Goal: Task Accomplishment & Management: Manage account settings

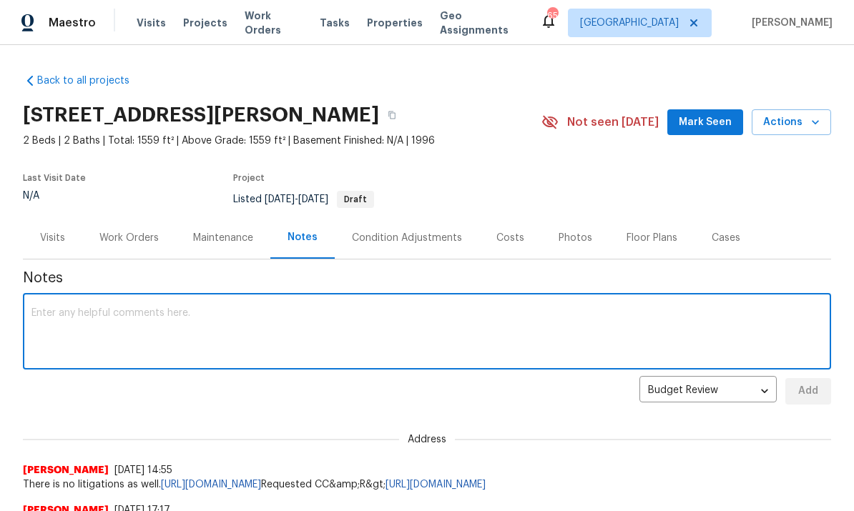
scroll to position [54, 0]
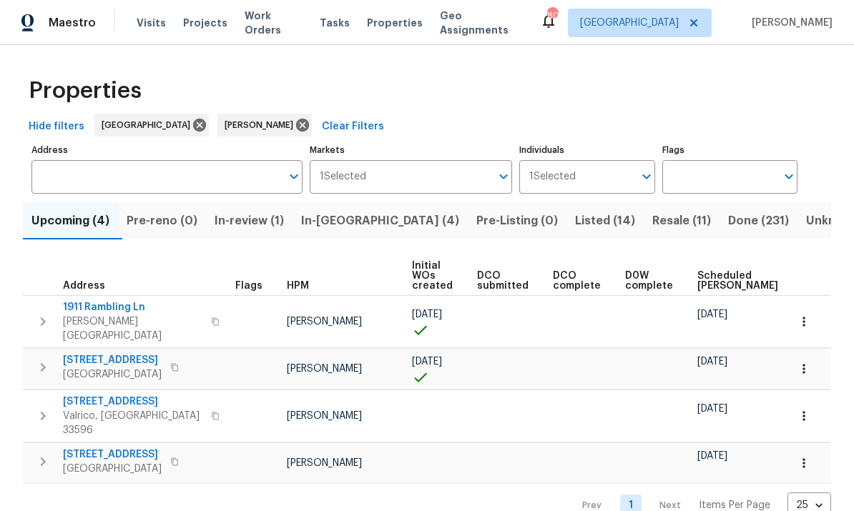
click at [55, 226] on span "Upcoming (4)" at bounding box center [70, 221] width 78 height 20
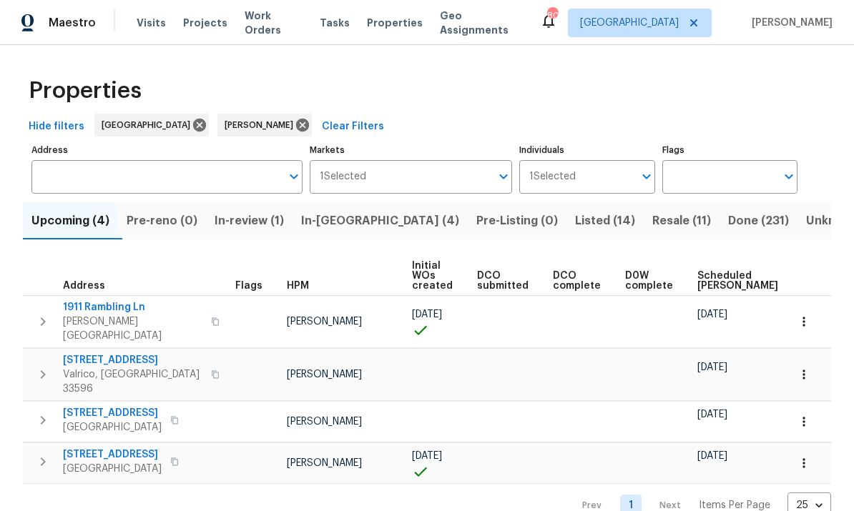
click at [332, 224] on span "In-reno (4)" at bounding box center [380, 221] width 158 height 20
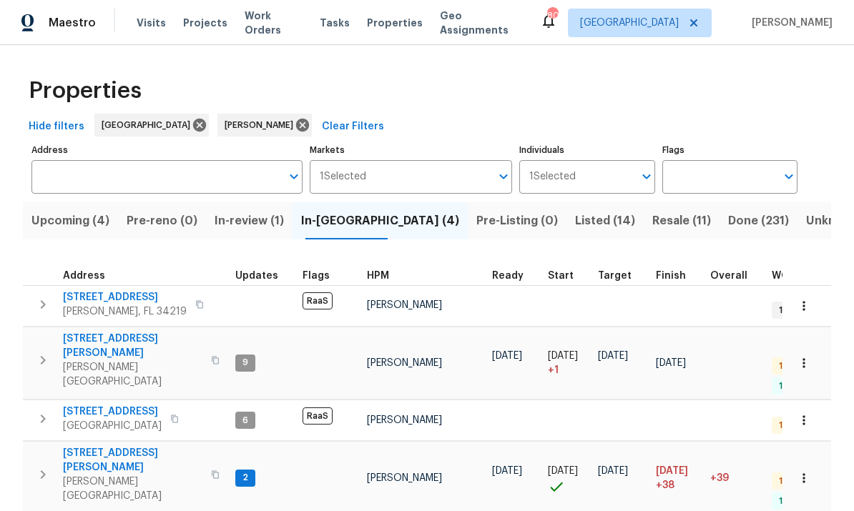
click at [81, 446] on span "513 Sandy Creek Dr" at bounding box center [132, 460] width 139 height 29
click at [83, 332] on span "[STREET_ADDRESS][PERSON_NAME]" at bounding box center [132, 346] width 139 height 29
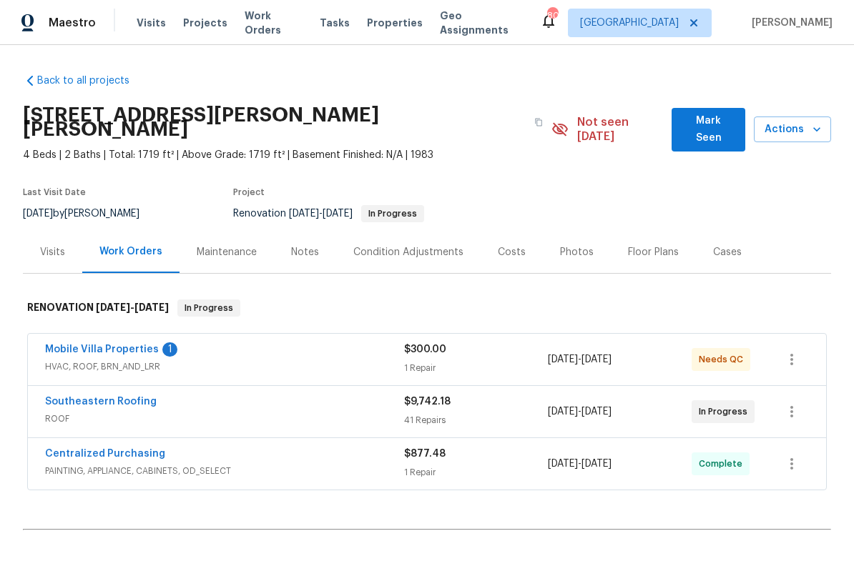
click at [60, 345] on link "Mobile Villa Properties" at bounding box center [102, 350] width 114 height 10
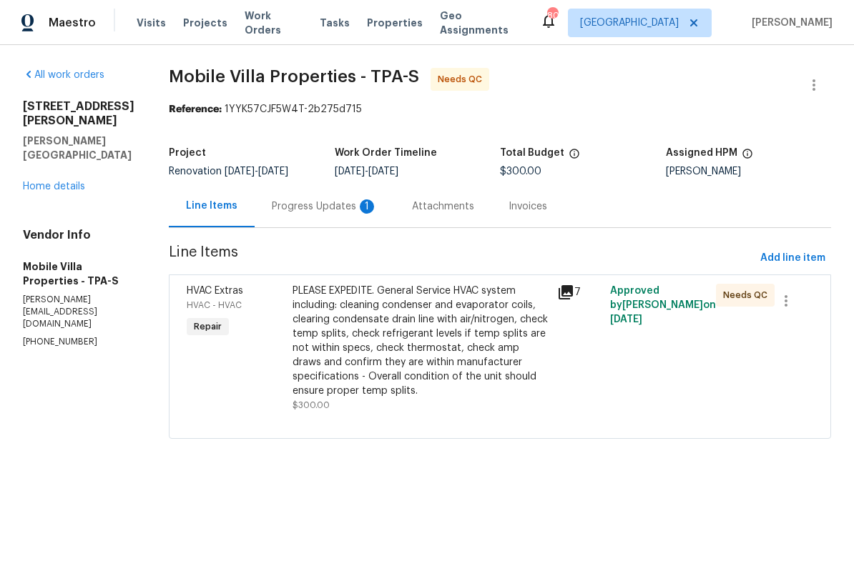
click at [272, 207] on div "Progress Updates 1" at bounding box center [325, 206] width 106 height 14
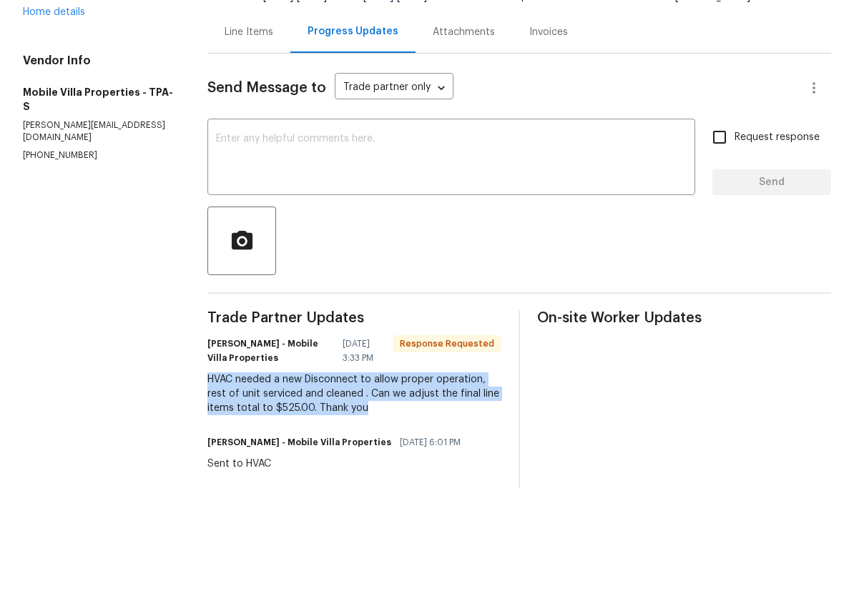
copy div "HVAC needed a new Disconnect to allow proper operation, rest of unit serviced a…"
click at [272, 219] on textarea at bounding box center [451, 244] width 470 height 50
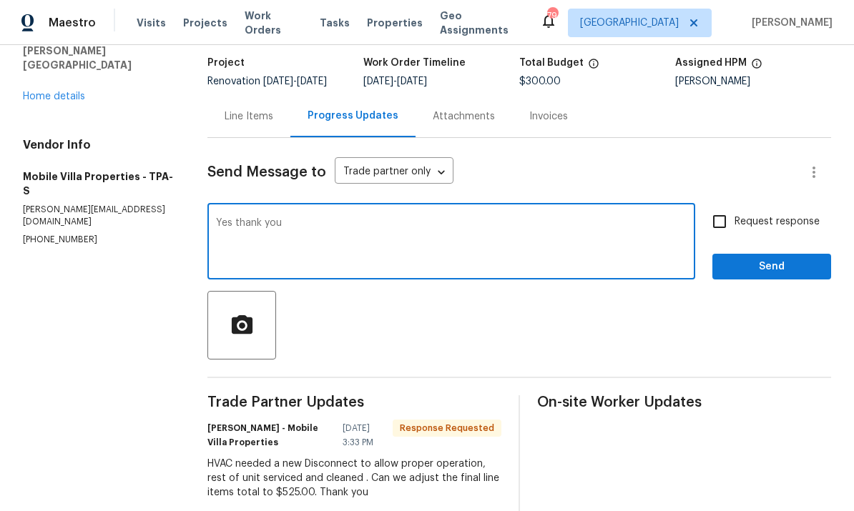
type textarea "Yes thank you"
click at [760, 258] on span "Send" at bounding box center [772, 267] width 96 height 18
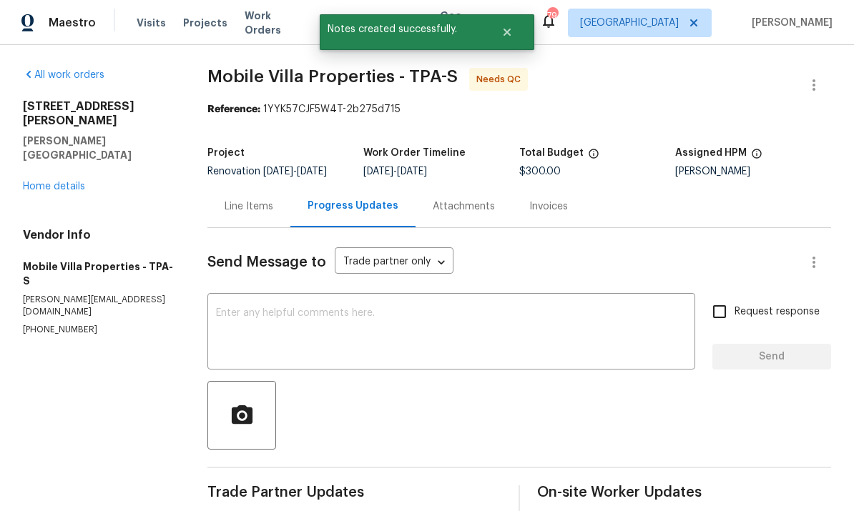
click at [249, 199] on div "Line Items" at bounding box center [248, 206] width 49 height 14
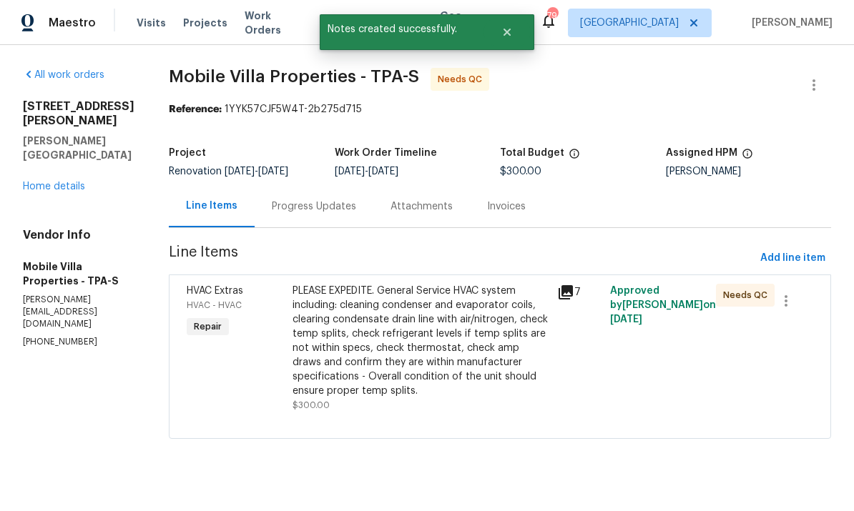
click at [292, 330] on div "PLEASE EXPEDITE. General Service HVAC system including: cleaning condenser and …" at bounding box center [420, 341] width 256 height 114
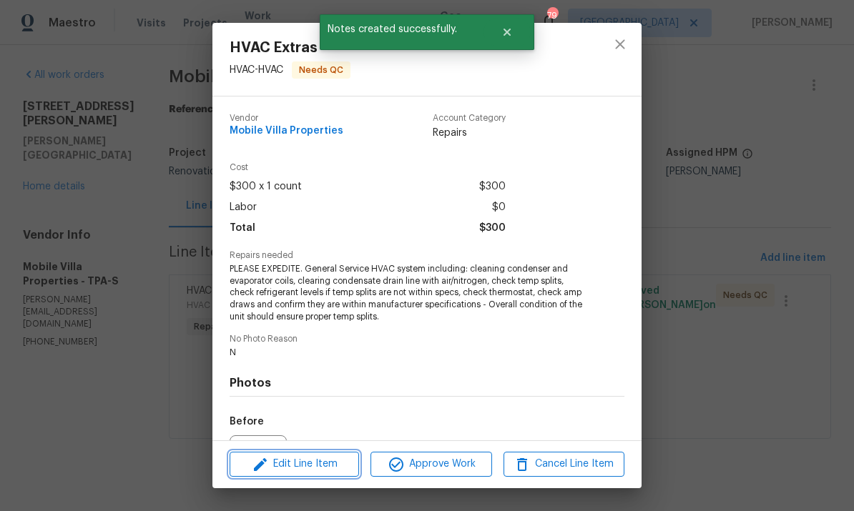
click at [278, 463] on span "Edit Line Item" at bounding box center [294, 464] width 121 height 18
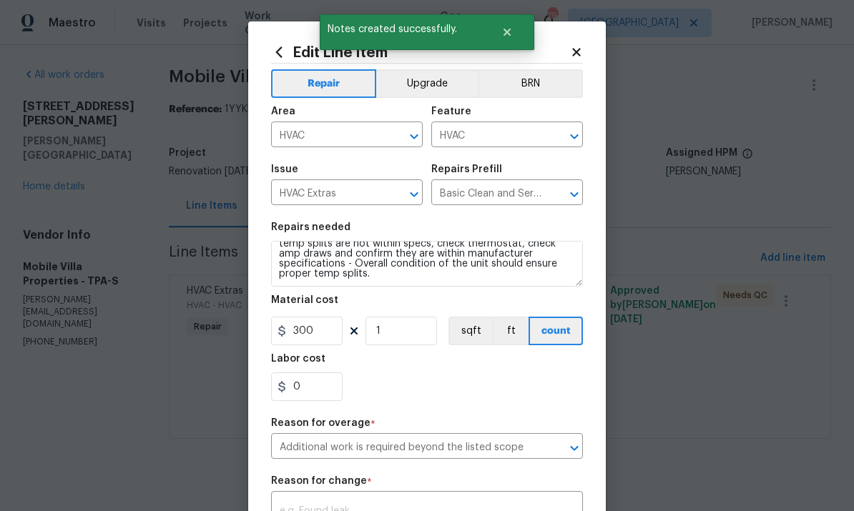
scroll to position [60, 0]
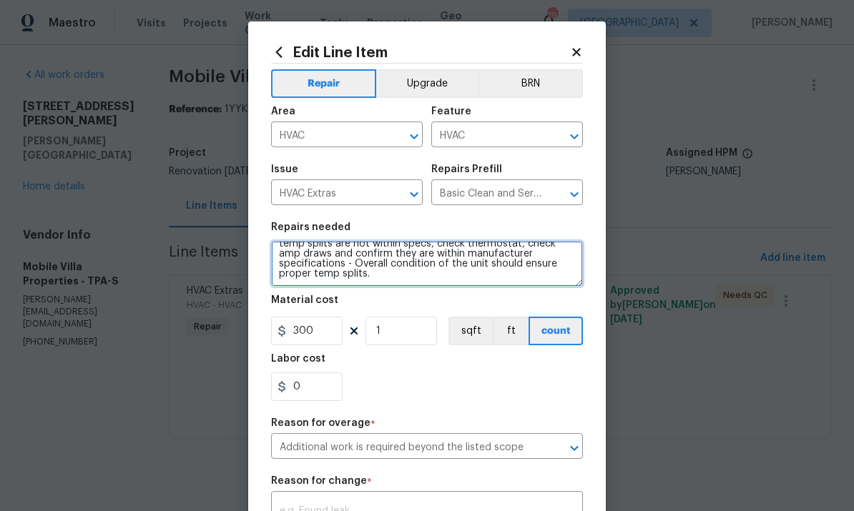
click at [471, 284] on textarea "PLEASE EXPEDITE. General Service HVAC system including: cleaning condenser and …" at bounding box center [427, 264] width 312 height 46
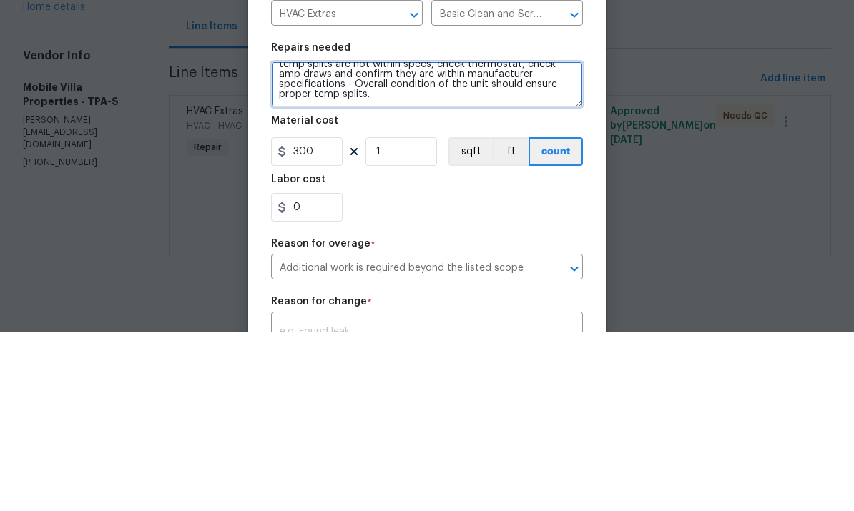
scroll to position [73, 0]
click at [277, 241] on textarea "PLEASE EXPEDITE. General Service HVAC system including: cleaning condenser and …" at bounding box center [427, 264] width 312 height 46
paste textarea "HVAC needed a new Disconnect to allow proper operation, rest of unit serviced a…"
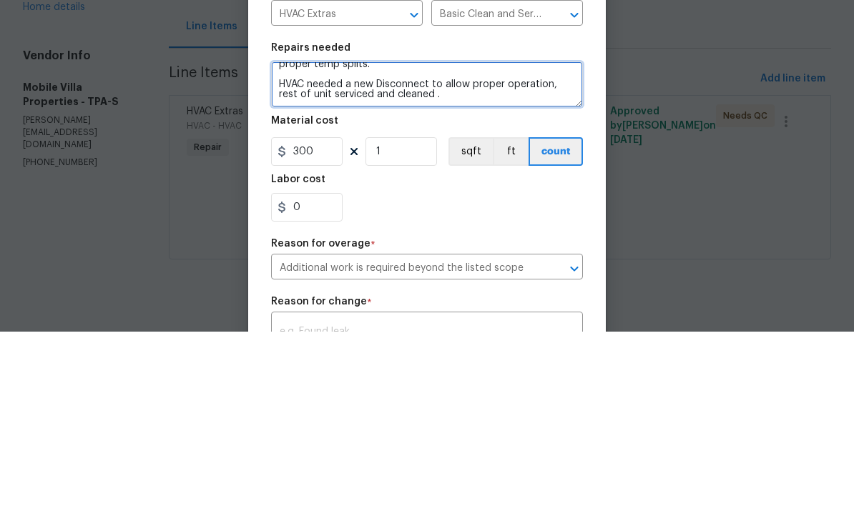
type textarea "PLEASE EXPEDITE. General Service HVAC system including: cleaning condenser and …"
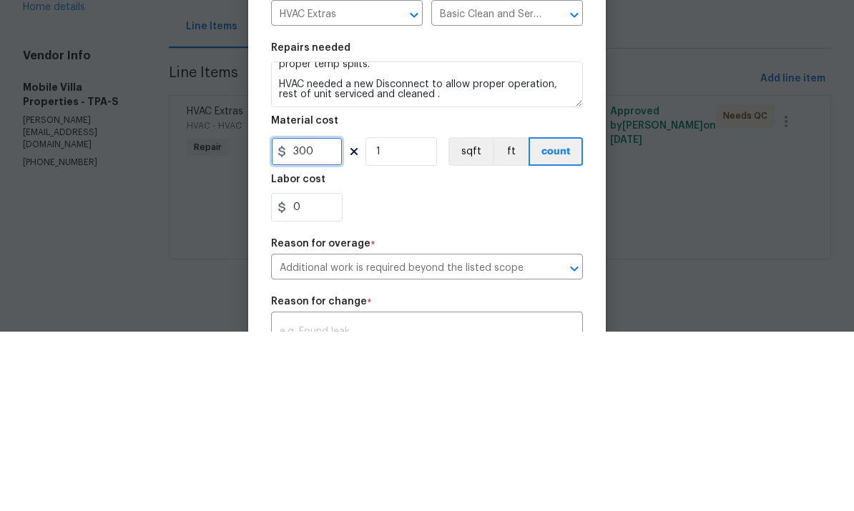
click at [312, 317] on input "300" at bounding box center [306, 331] width 71 height 29
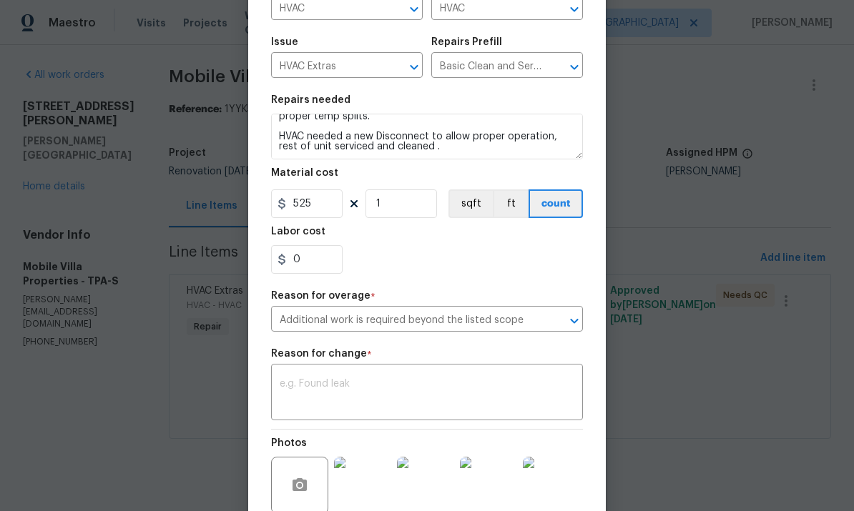
scroll to position [139, 0]
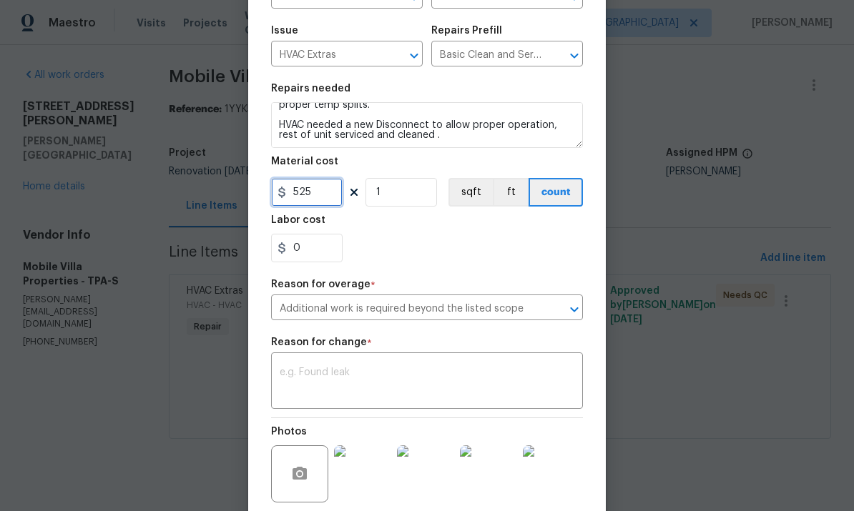
type input "525"
click at [492, 385] on textarea at bounding box center [427, 382] width 295 height 30
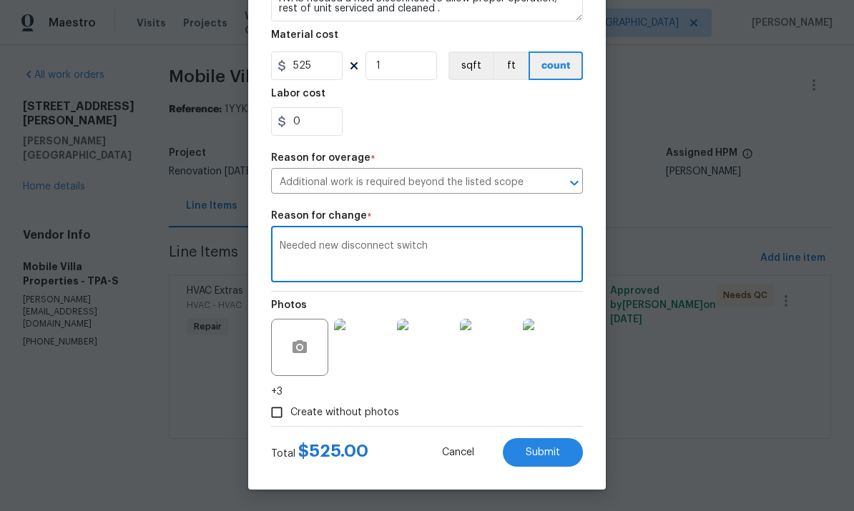
scroll to position [270, 0]
type textarea "Needed new disconnect switch"
click at [561, 458] on button "Submit" at bounding box center [543, 452] width 80 height 29
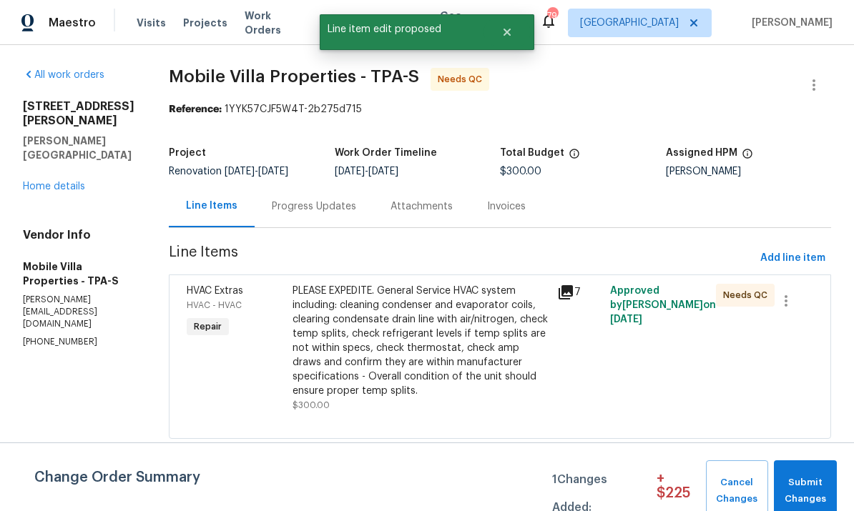
scroll to position [0, 0]
click at [814, 483] on span "Submit Changes" at bounding box center [805, 491] width 49 height 33
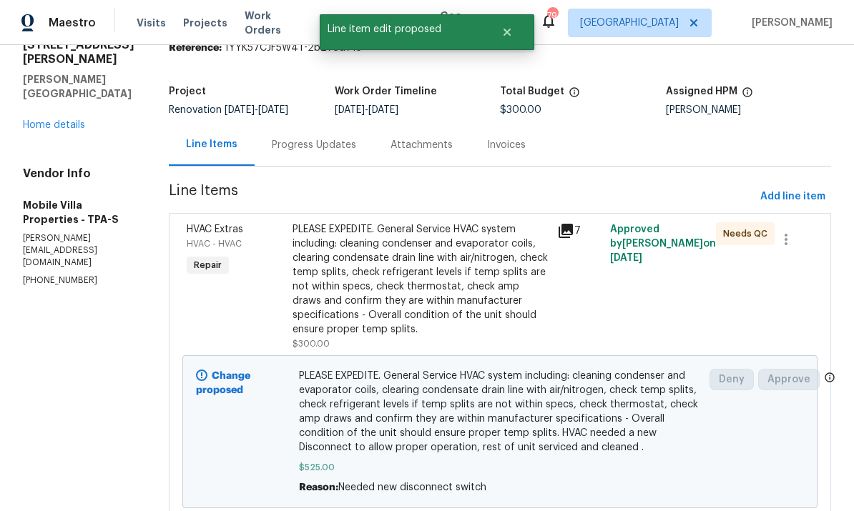
scroll to position [60, 0]
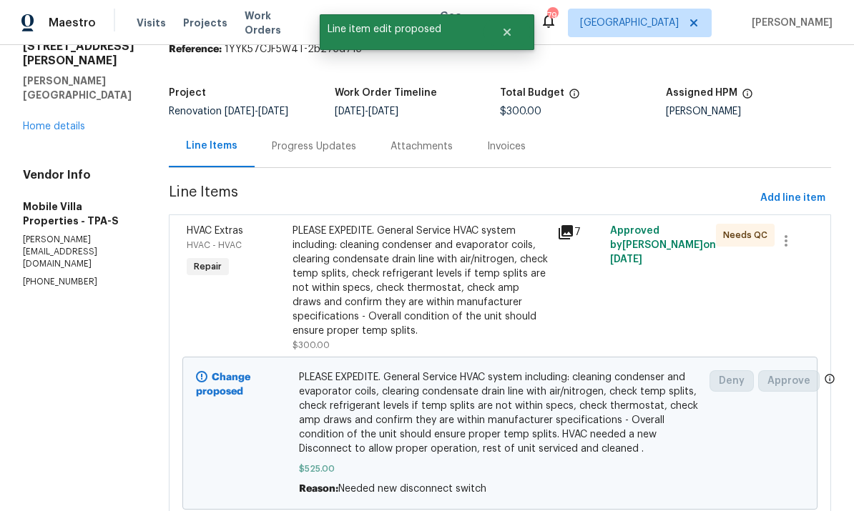
click at [292, 260] on div "PLEASE EXPEDITE. General Service HVAC system including: cleaning condenser and …" at bounding box center [420, 281] width 256 height 114
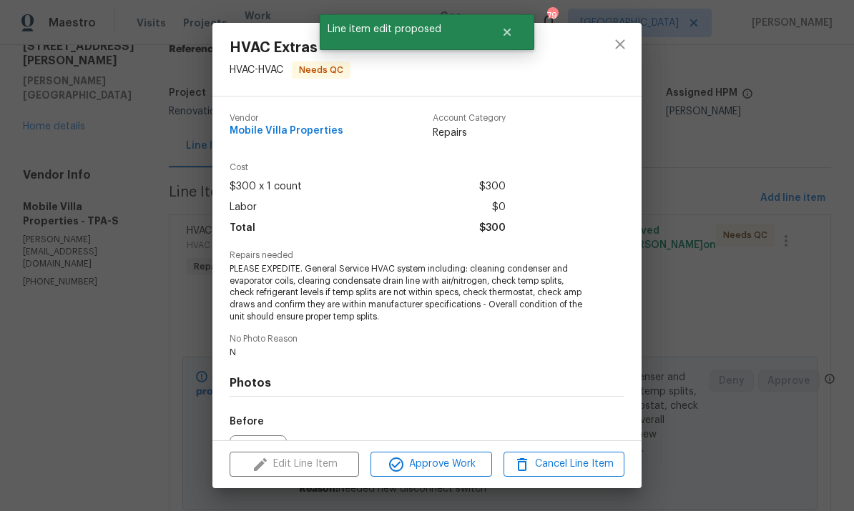
click at [413, 471] on span "Approve Work" at bounding box center [431, 464] width 112 height 18
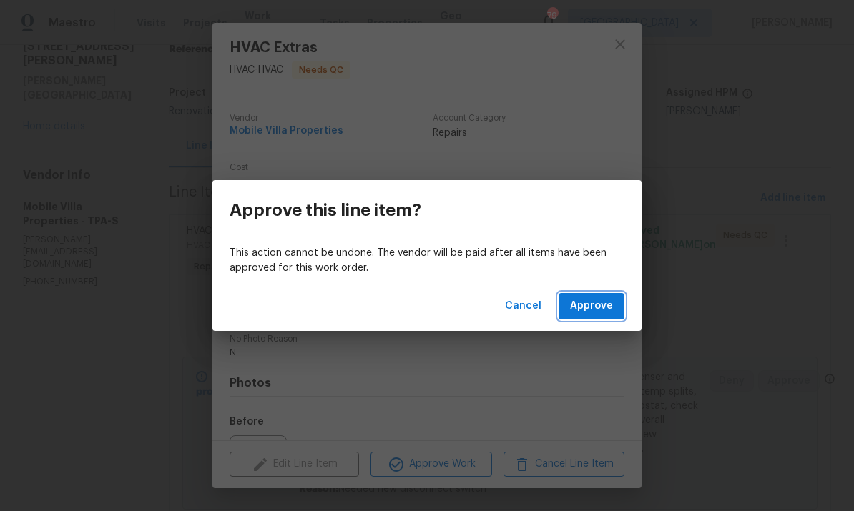
click at [603, 309] on span "Approve" at bounding box center [591, 306] width 43 height 18
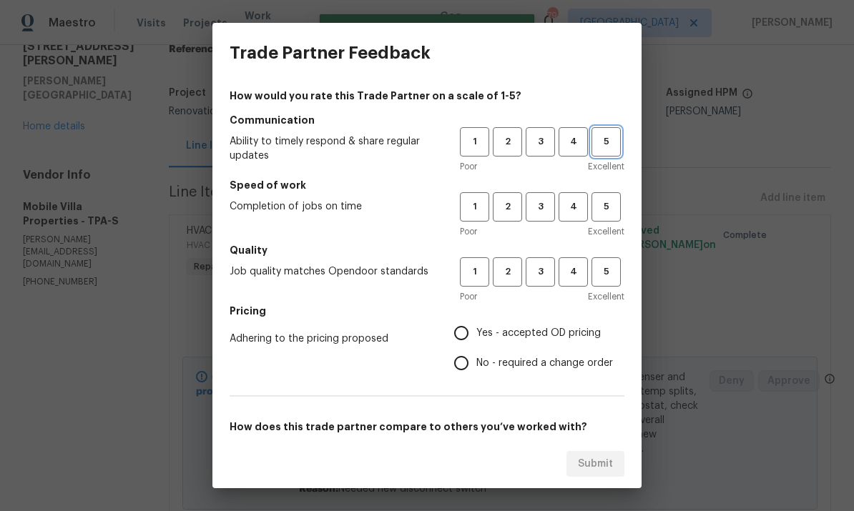
click at [599, 144] on span "5" at bounding box center [606, 142] width 26 height 16
click at [563, 214] on span "4" at bounding box center [573, 207] width 26 height 16
click at [618, 285] on button "5" at bounding box center [605, 271] width 29 height 29
click at [544, 345] on label "Yes - accepted OD pricing" at bounding box center [529, 333] width 167 height 30
click at [476, 345] on input "Yes - accepted OD pricing" at bounding box center [461, 333] width 30 height 30
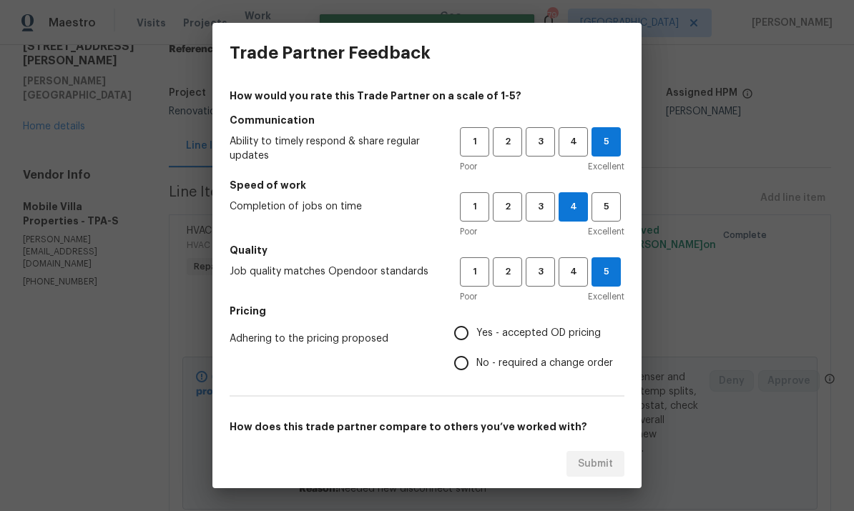
radio input "true"
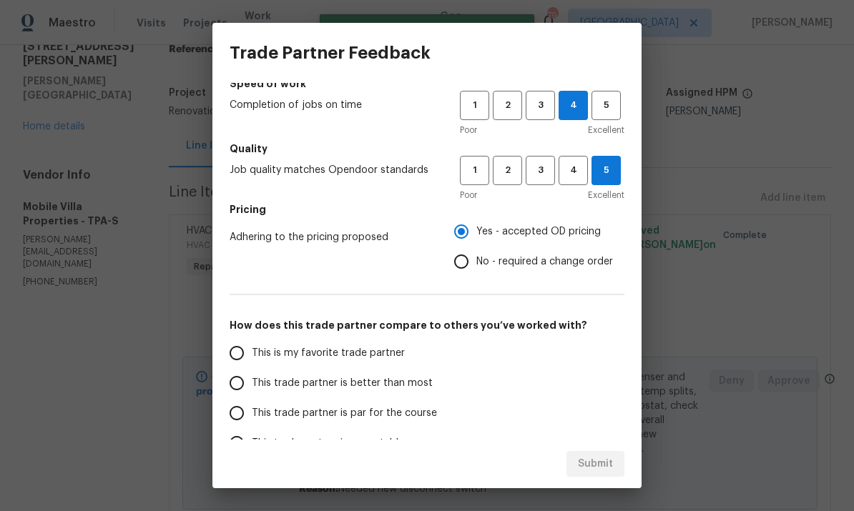
scroll to position [102, 0]
click at [235, 361] on input "This is my favorite trade partner" at bounding box center [237, 353] width 30 height 30
click at [613, 460] on button "Submit" at bounding box center [595, 464] width 58 height 26
radio input "true"
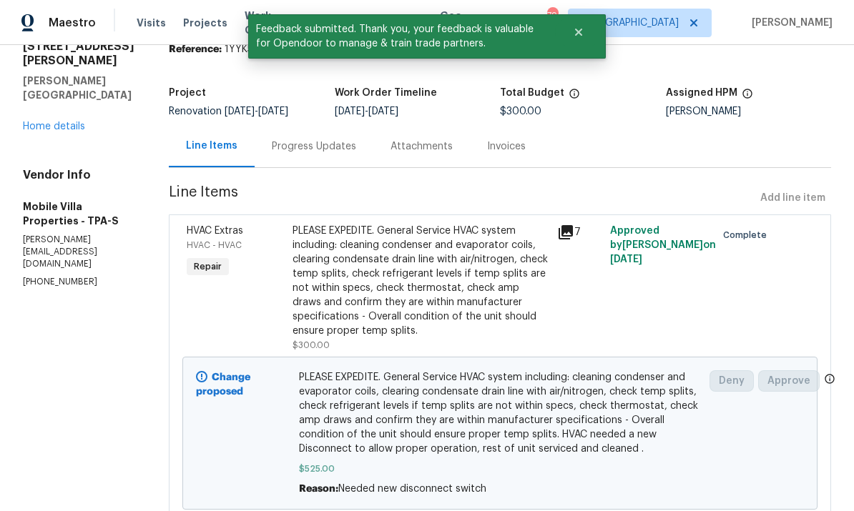
click at [40, 132] on link "Home details" at bounding box center [54, 127] width 62 height 10
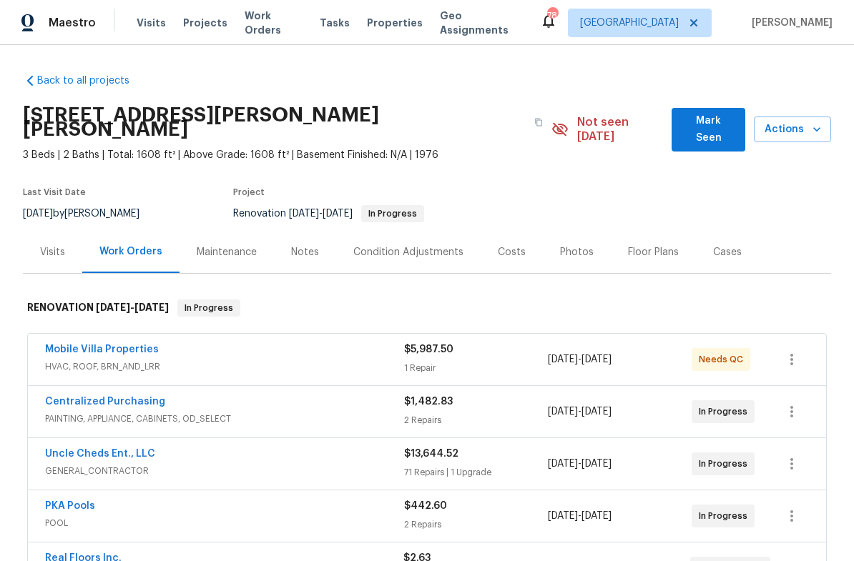
click at [65, 345] on link "Mobile Villa Properties" at bounding box center [102, 350] width 114 height 10
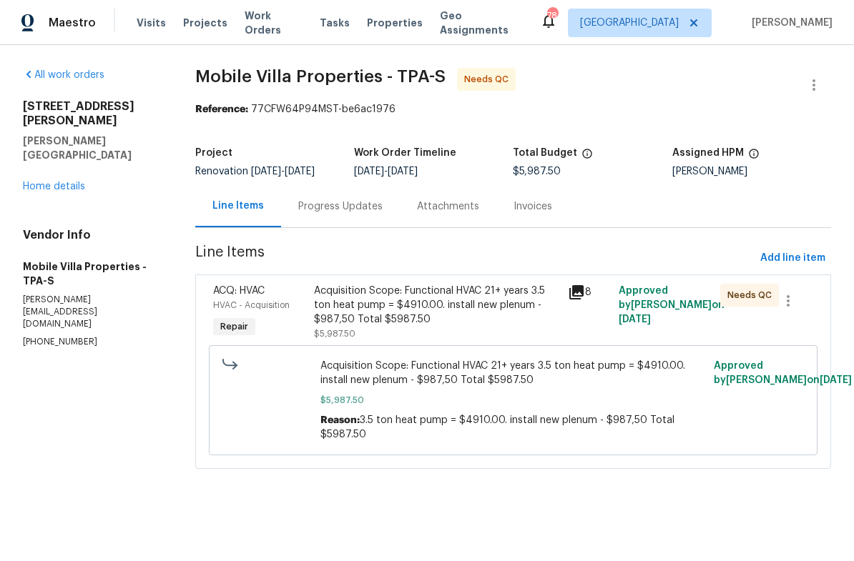
click at [466, 329] on div "Acquisition Scope: Functional HVAC 21+ years 3.5 ton heat pump = $4910.00. inst…" at bounding box center [436, 312] width 245 height 57
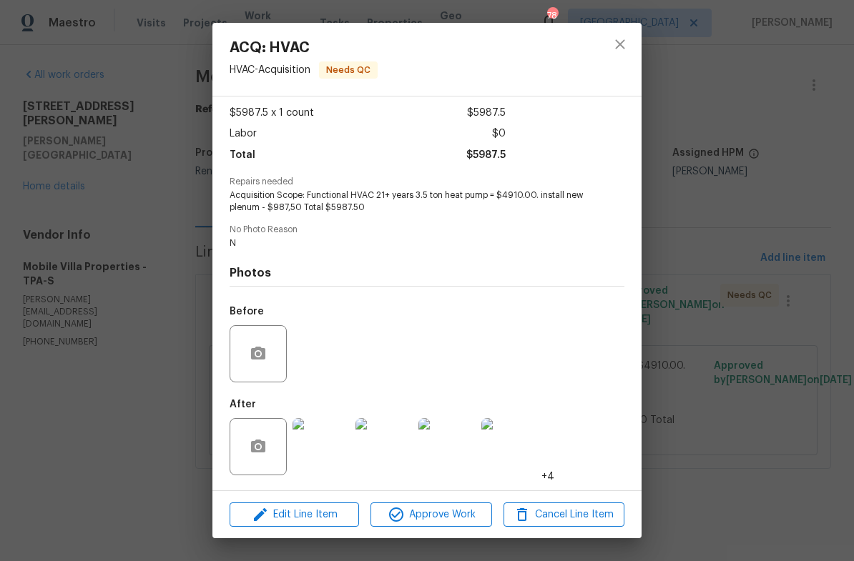
scroll to position [77, 0]
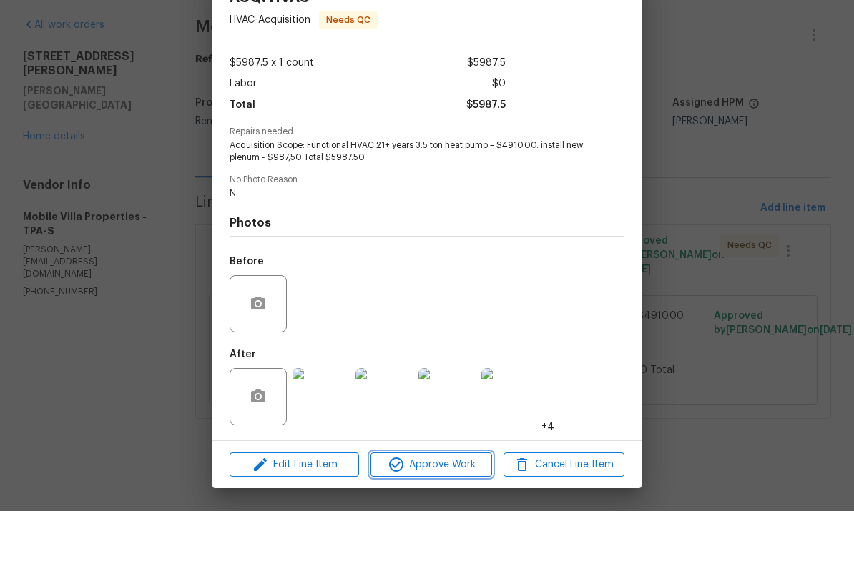
click at [429, 506] on span "Approve Work" at bounding box center [431, 515] width 112 height 18
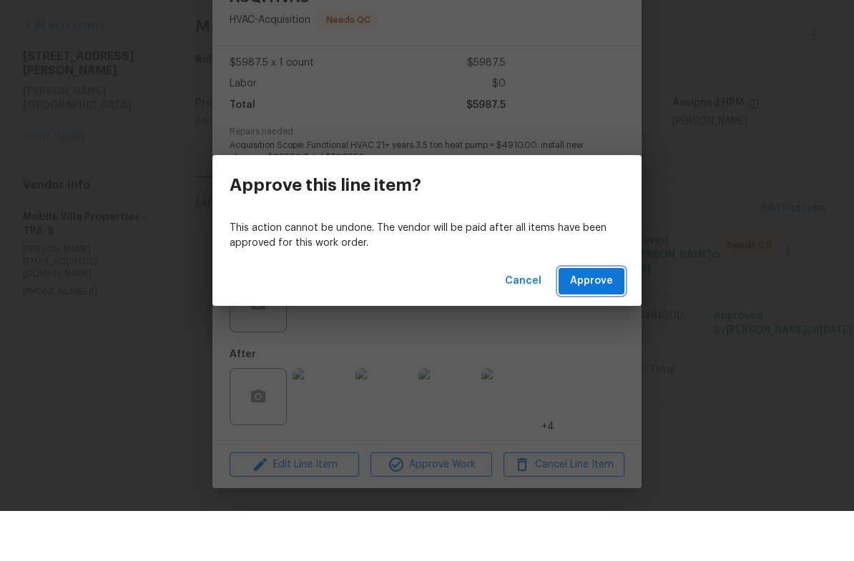
click at [597, 322] on span "Approve" at bounding box center [591, 331] width 43 height 18
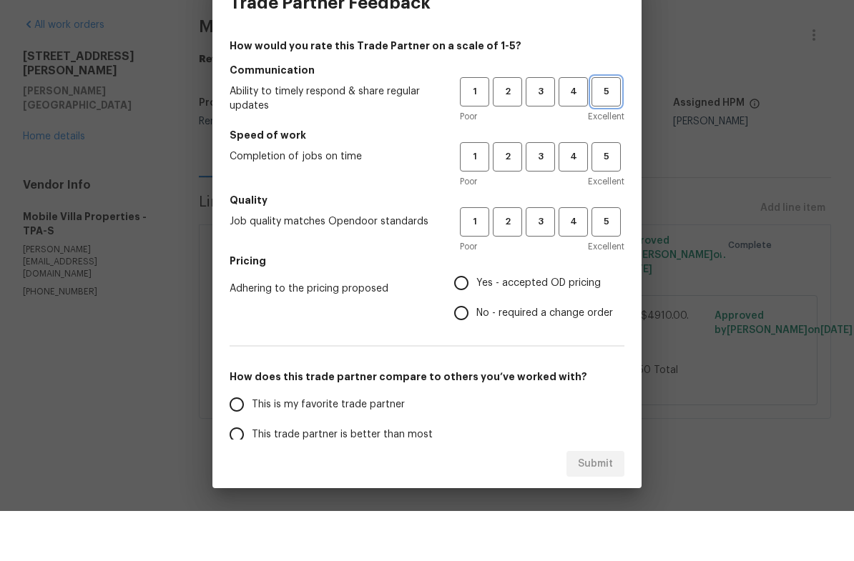
click at [619, 127] on button "5" at bounding box center [605, 141] width 29 height 29
click at [575, 192] on button "4" at bounding box center [572, 206] width 29 height 29
click at [610, 257] on button "5" at bounding box center [605, 271] width 29 height 29
click at [534, 326] on span "Yes - accepted OD pricing" at bounding box center [538, 333] width 124 height 15
click at [476, 318] on input "Yes - accepted OD pricing" at bounding box center [461, 333] width 30 height 30
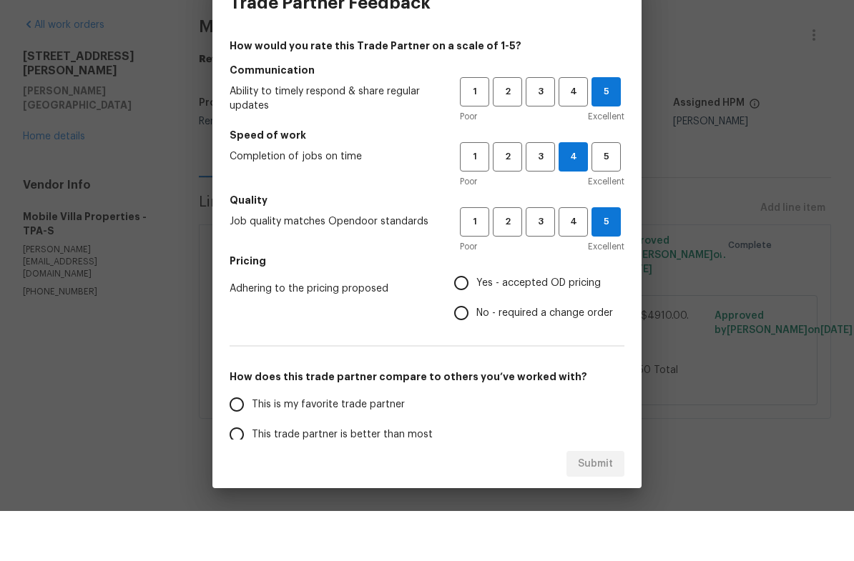
radio input "true"
click at [241, 440] on input "This is my favorite trade partner" at bounding box center [237, 455] width 30 height 30
click at [595, 505] on span "Submit" at bounding box center [595, 514] width 35 height 18
radio input "true"
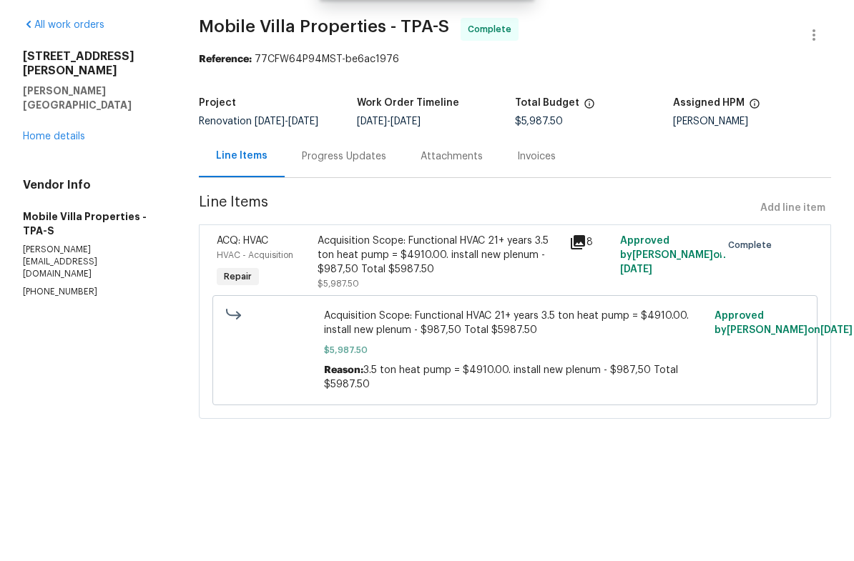
radio input "false"
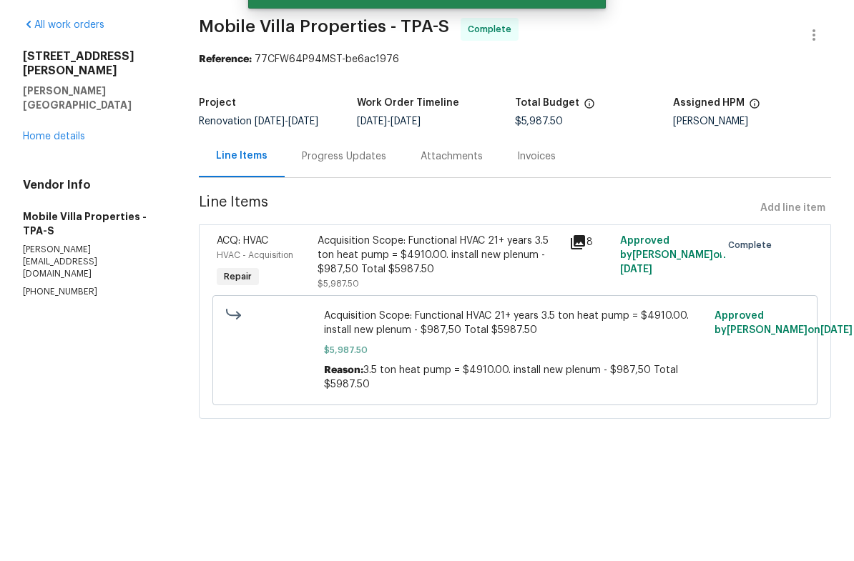
click at [49, 182] on link "Home details" at bounding box center [54, 187] width 62 height 10
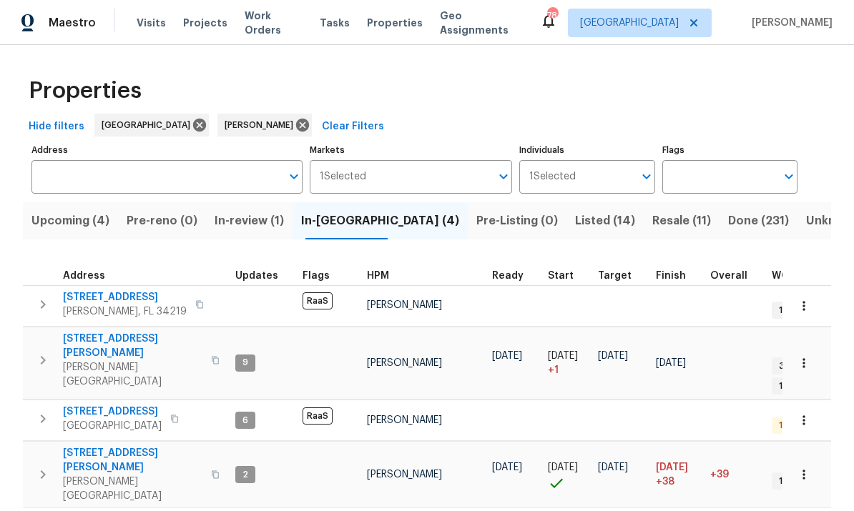
click at [88, 405] on span "[STREET_ADDRESS]" at bounding box center [112, 412] width 99 height 14
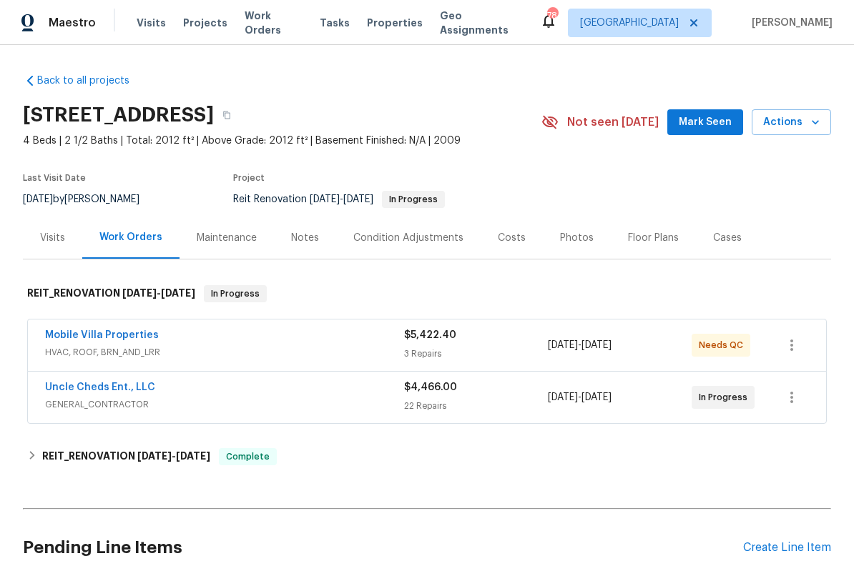
click at [71, 336] on link "Mobile Villa Properties" at bounding box center [102, 335] width 114 height 10
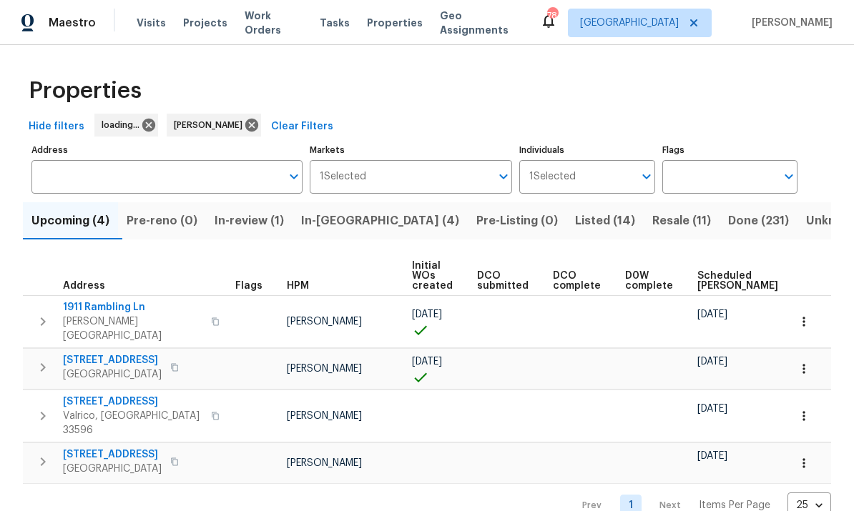
click at [153, 174] on input "Address" at bounding box center [156, 177] width 250 height 34
click at [192, 175] on input "Address" at bounding box center [156, 177] width 250 height 34
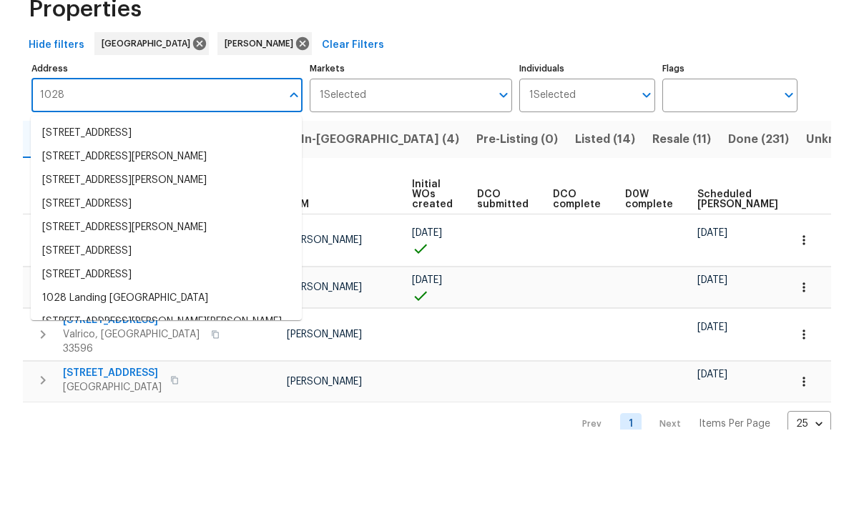
type input "1028"
click at [61, 203] on li "[STREET_ADDRESS]" at bounding box center [166, 215] width 271 height 24
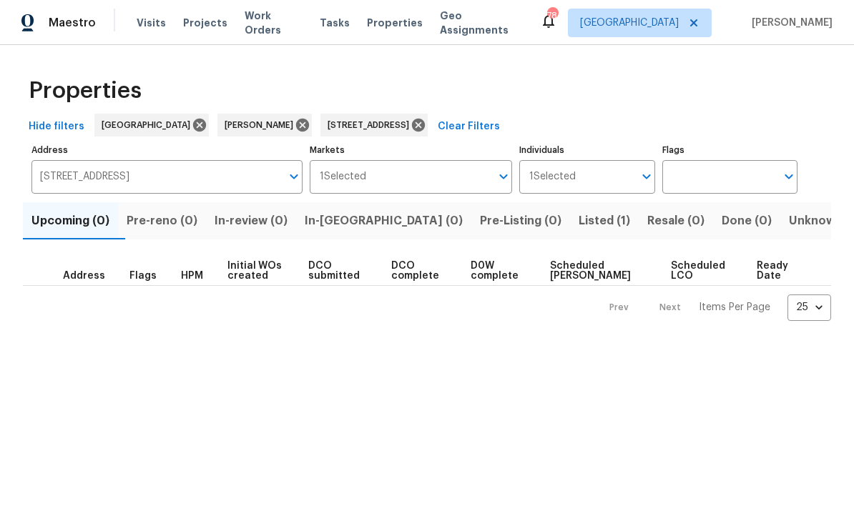
click at [227, 266] on span "Initial WOs created" at bounding box center [255, 271] width 56 height 20
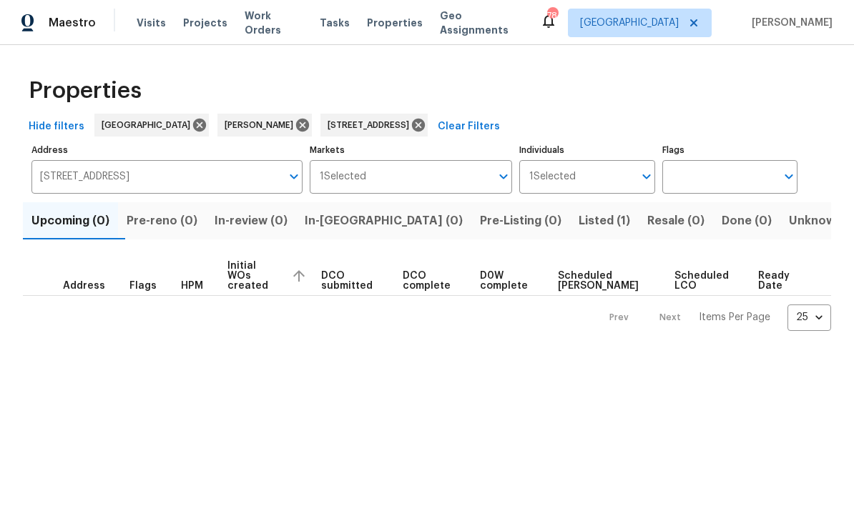
click at [578, 214] on span "Listed (1)" at bounding box center [603, 221] width 51 height 20
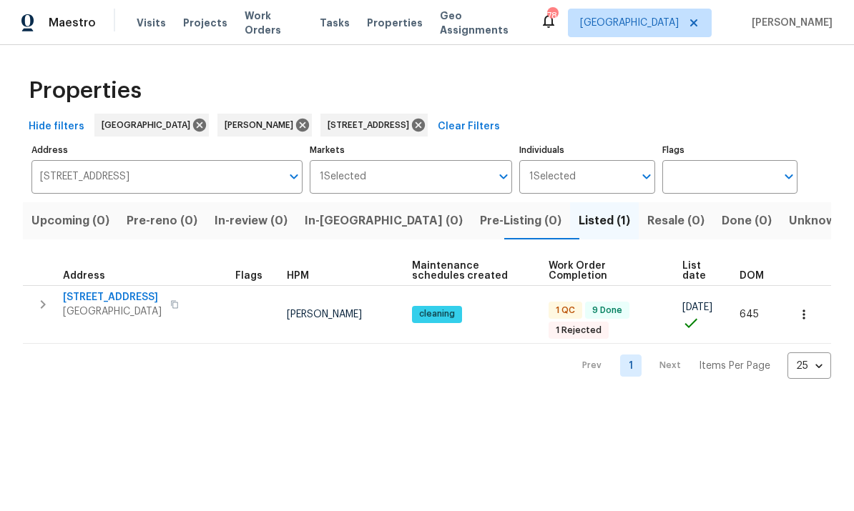
click at [113, 304] on span "[STREET_ADDRESS]" at bounding box center [112, 297] width 99 height 14
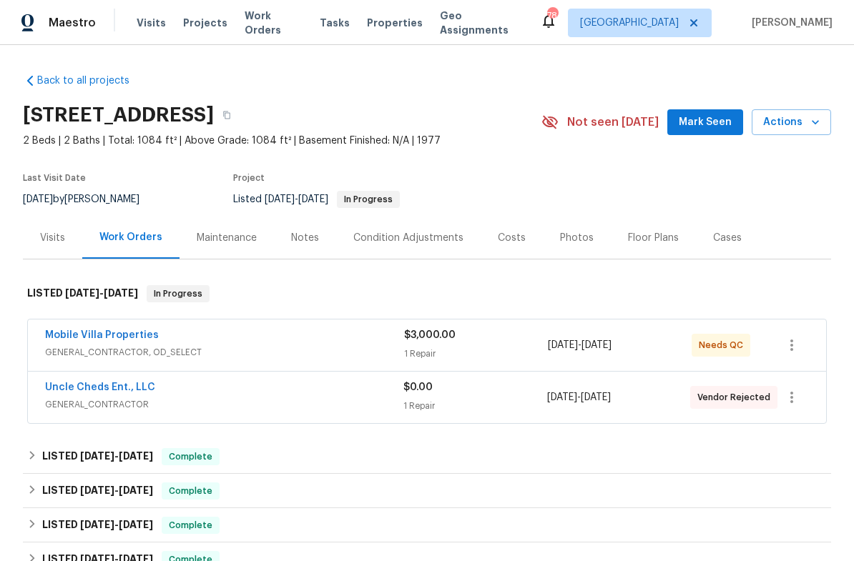
click at [292, 245] on div "Notes" at bounding box center [305, 238] width 28 height 14
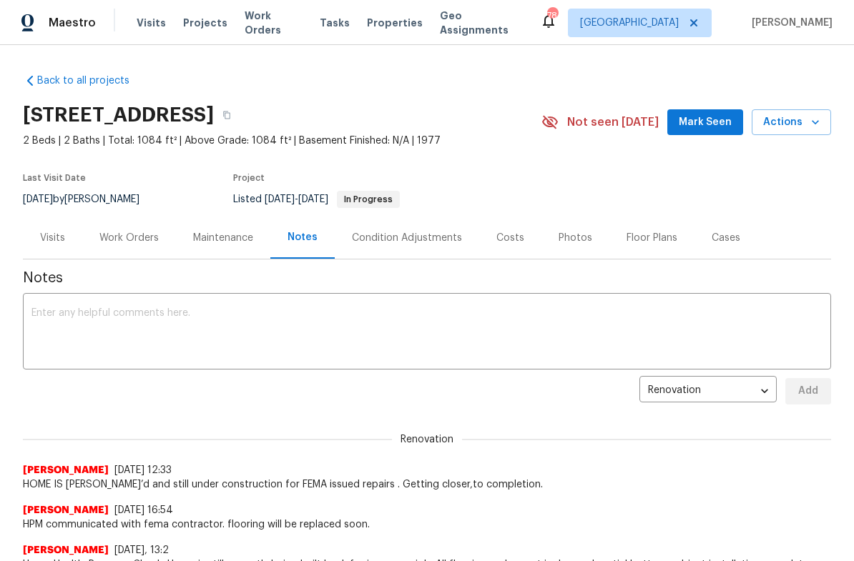
click at [89, 329] on textarea at bounding box center [426, 333] width 791 height 50
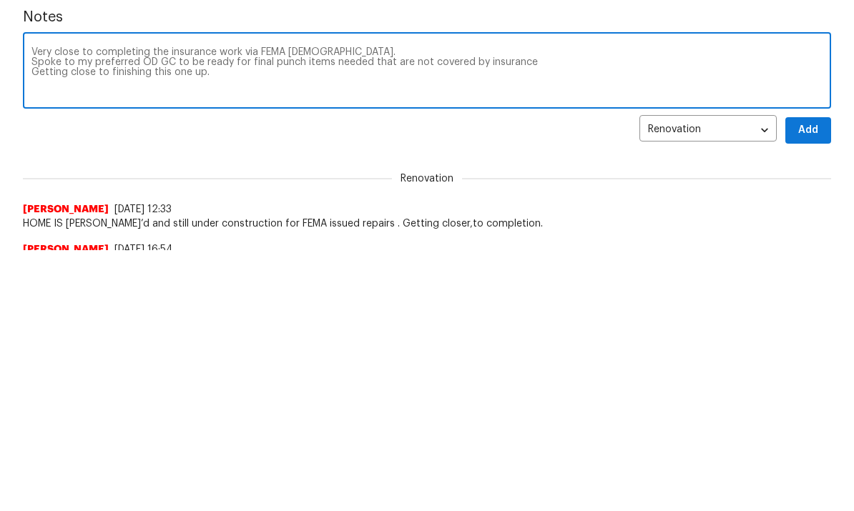
type textarea "Very close to completing the insurance work via FEMA contractor. Spoke to my pr…"
click at [809, 382] on span "Add" at bounding box center [807, 391] width 23 height 18
